Goal: Task Accomplishment & Management: Manage account settings

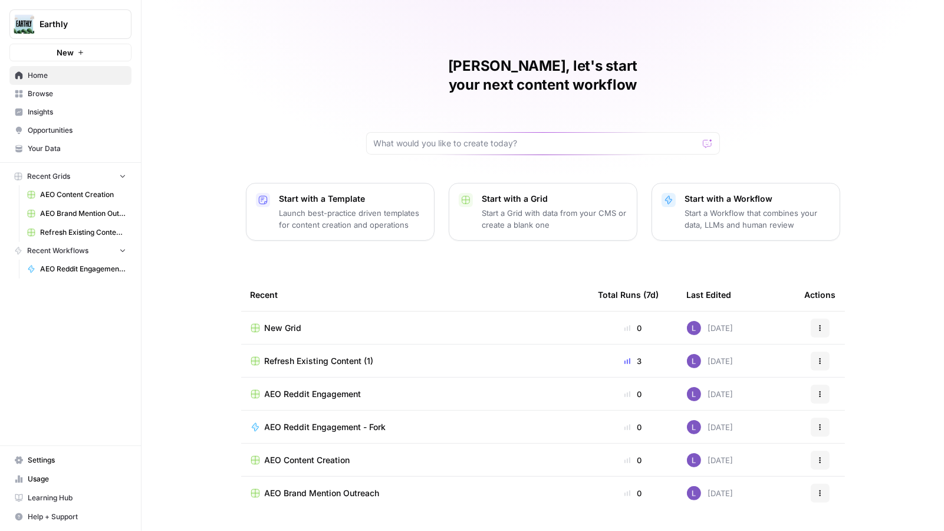
click at [75, 16] on button "Earthly" at bounding box center [70, 23] width 122 height 29
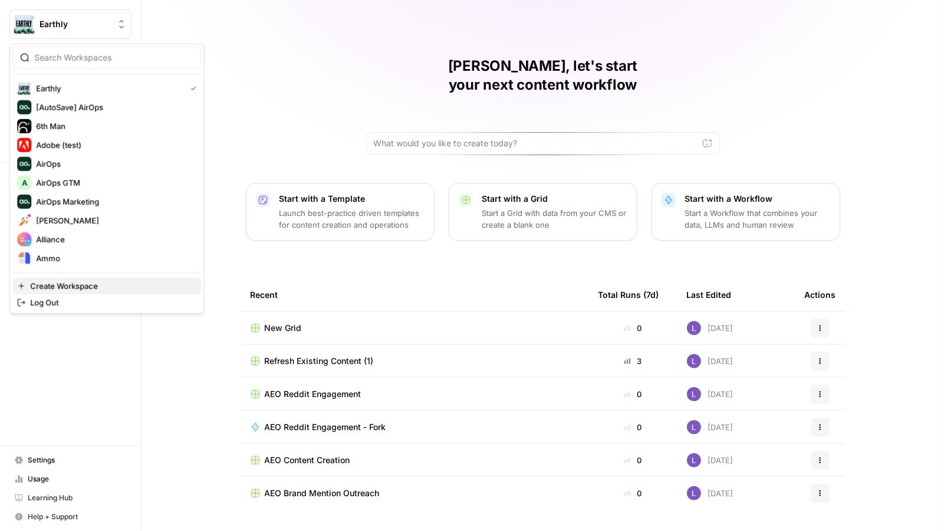
click at [100, 285] on span "Create Workspace" at bounding box center [111, 286] width 162 height 12
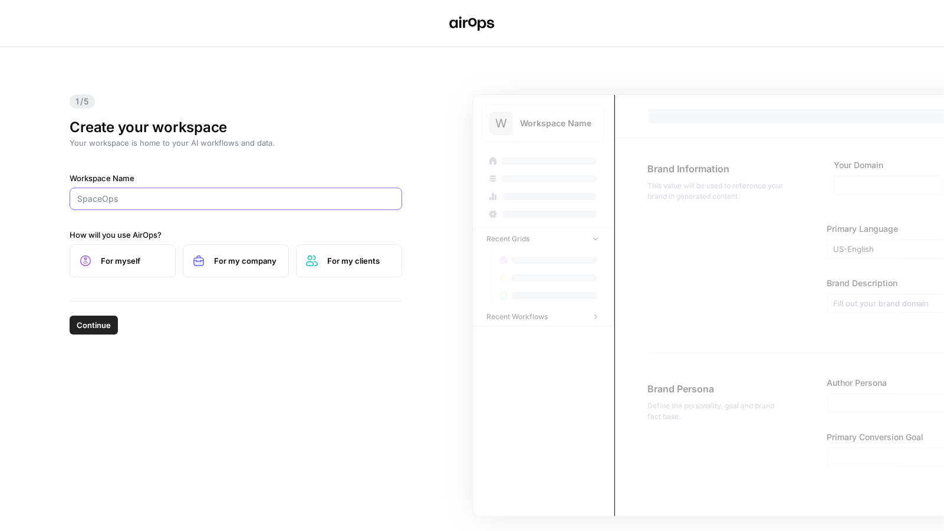
click at [120, 196] on input "Workspace Name" at bounding box center [235, 199] width 317 height 12
type input "Edia"
click at [343, 261] on span "For my clients" at bounding box center [359, 261] width 65 height 12
click at [82, 329] on span "Continue" at bounding box center [94, 325] width 34 height 12
